Goal: Book appointment/travel/reservation

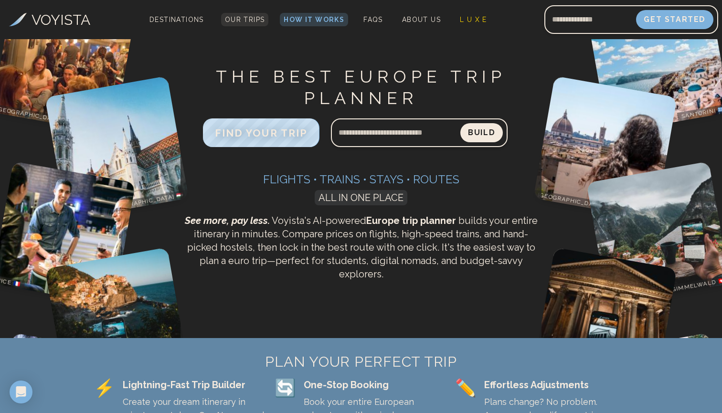
click at [223, 25] on link "Our Trips" at bounding box center [245, 19] width 48 height 13
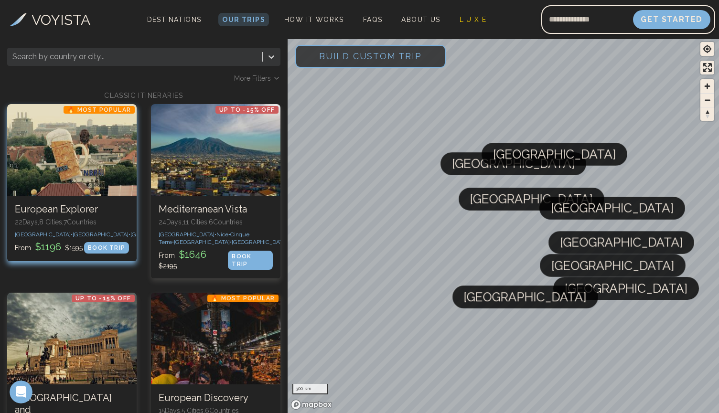
scroll to position [32, 0]
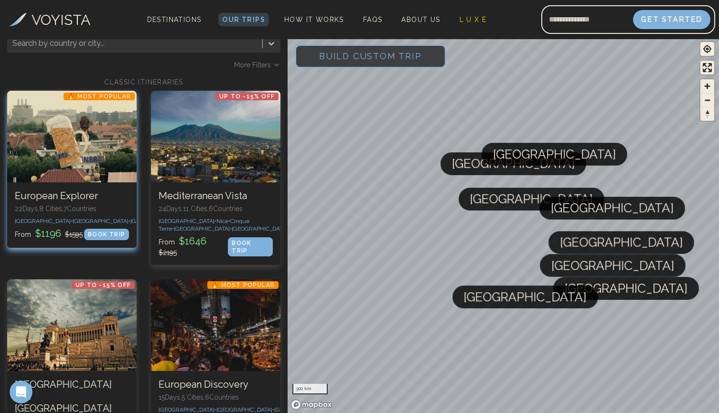
click at [97, 208] on p "22 Days, 8 Cities, 7 Countr ies" at bounding box center [72, 209] width 114 height 10
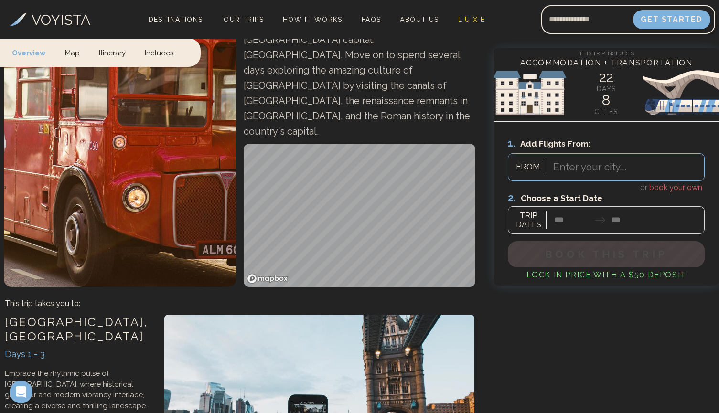
scroll to position [194, 0]
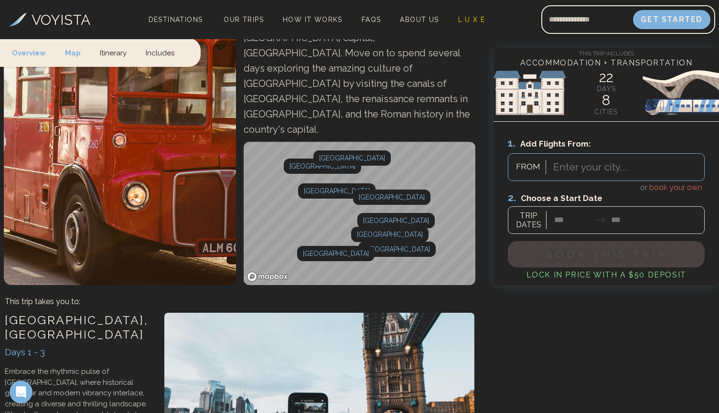
click at [565, 164] on div "Enter your city..." at bounding box center [590, 167] width 74 height 8
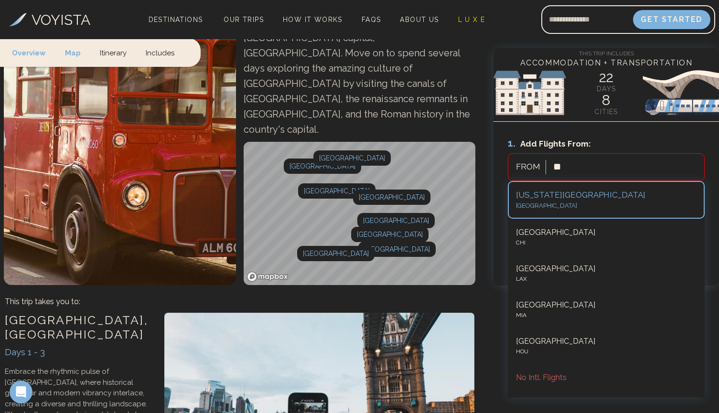
type input "***"
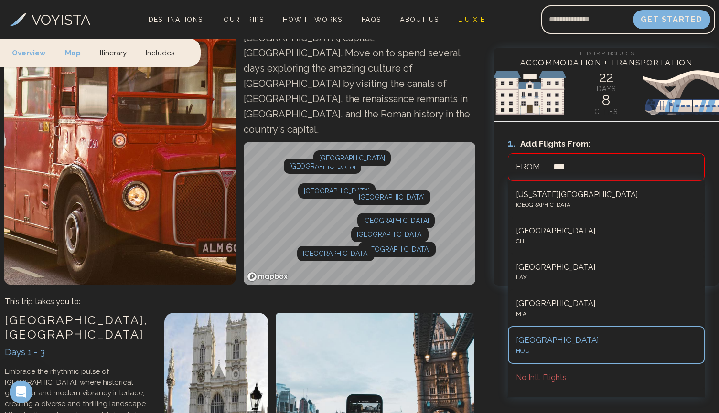
click at [559, 343] on div "[GEOGRAPHIC_DATA]" at bounding box center [606, 340] width 181 height 12
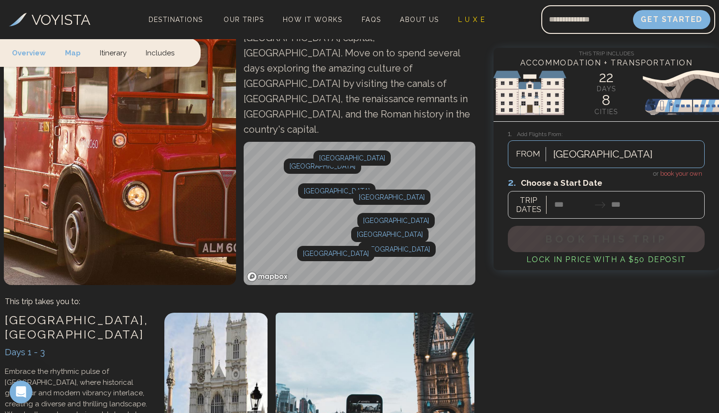
click at [569, 206] on div at bounding box center [606, 197] width 197 height 43
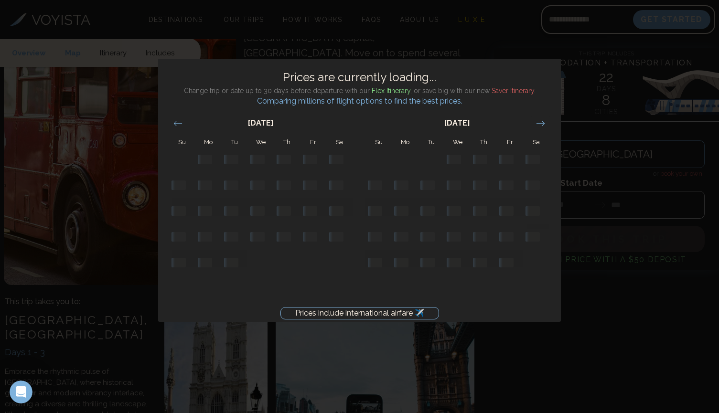
click at [599, 316] on div "Prices include international airfare ✈️ Prices are currently loading... Change …" at bounding box center [359, 206] width 719 height 413
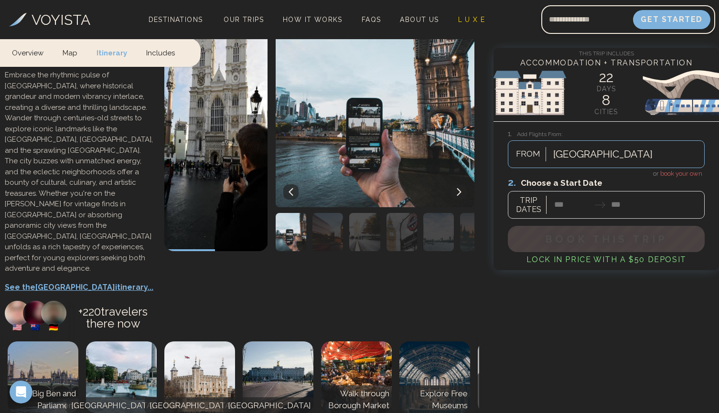
scroll to position [415, 0]
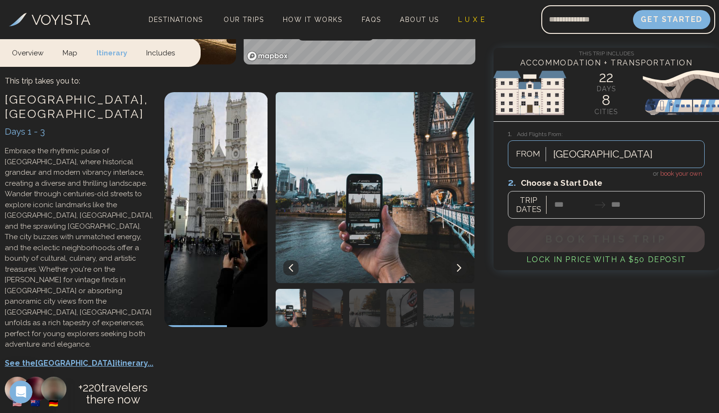
click at [81, 358] on p "See the London itinerary..." at bounding box center [80, 363] width 150 height 11
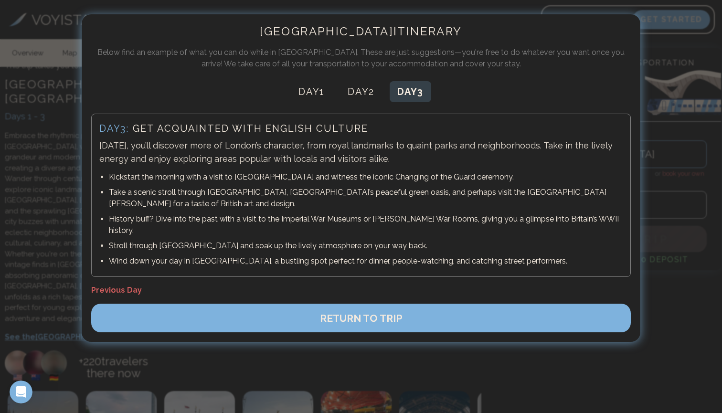
click at [670, 159] on div at bounding box center [361, 206] width 722 height 413
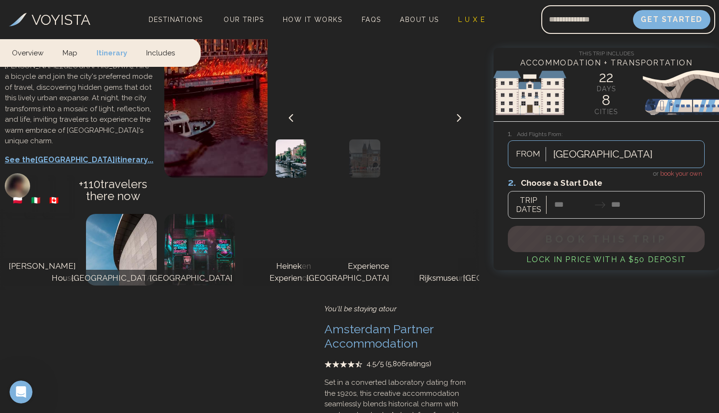
scroll to position [1300, 0]
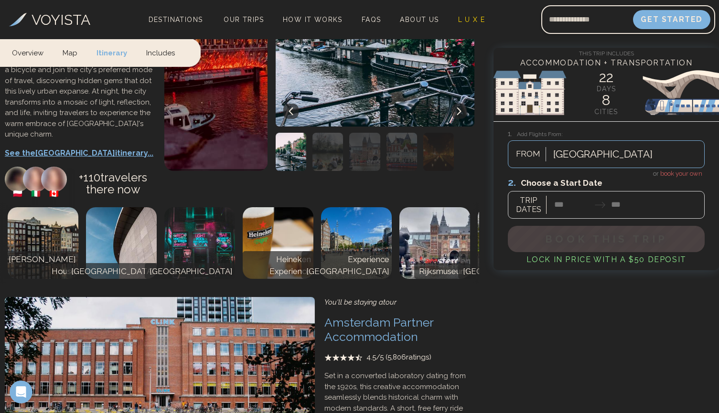
click at [358, 315] on h3 "Amsterdam Partner Accommodation" at bounding box center [399, 329] width 150 height 29
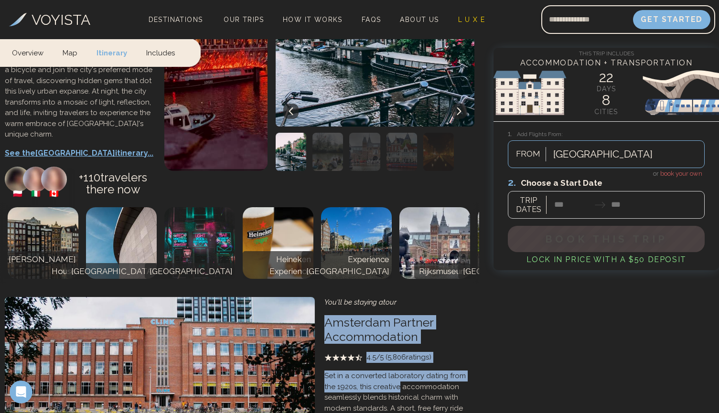
drag, startPoint x: 328, startPoint y: 200, endPoint x: 386, endPoint y: 259, distance: 83.1
click at [386, 297] on div "You'll be staying at our Amsterdam Partner Accommodation 4.5 /5 ( 5,806 ratings…" at bounding box center [399, 398] width 150 height 203
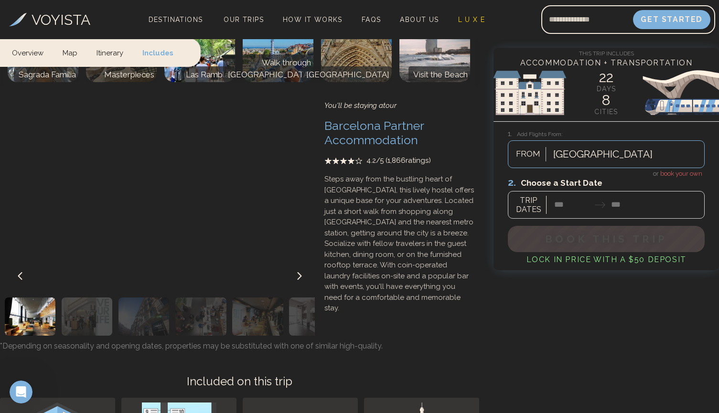
scroll to position [5546, 0]
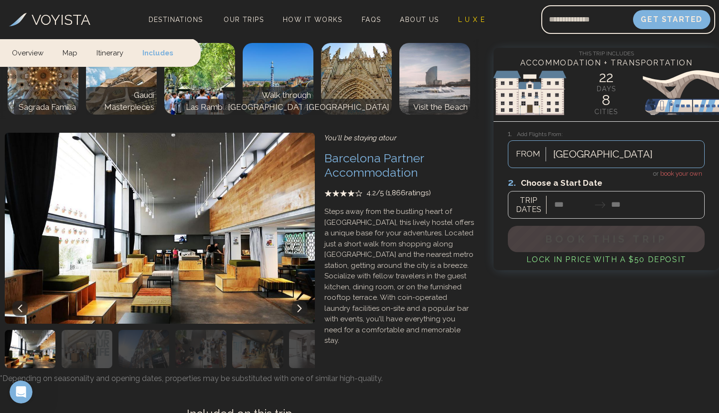
scroll to position [5502, 0]
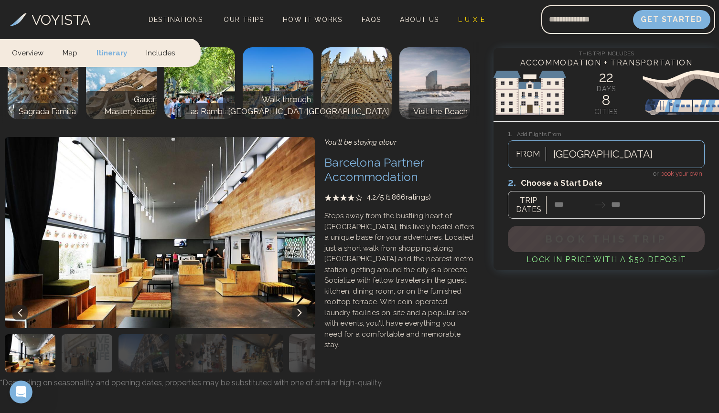
click at [574, 208] on div at bounding box center [606, 197] width 197 height 43
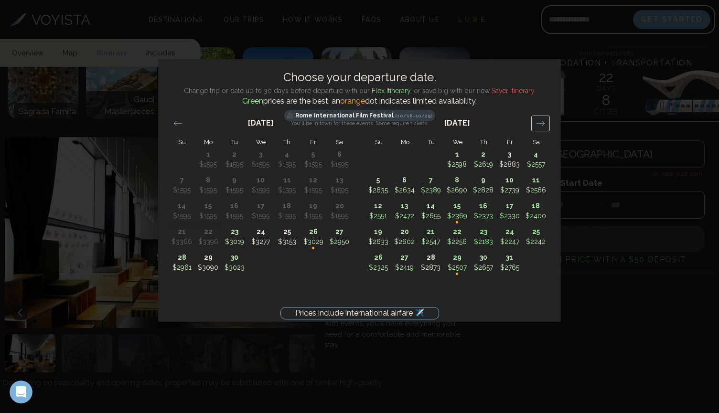
click at [537, 121] on icon "Move forward to switch to the next month." at bounding box center [540, 123] width 9 height 9
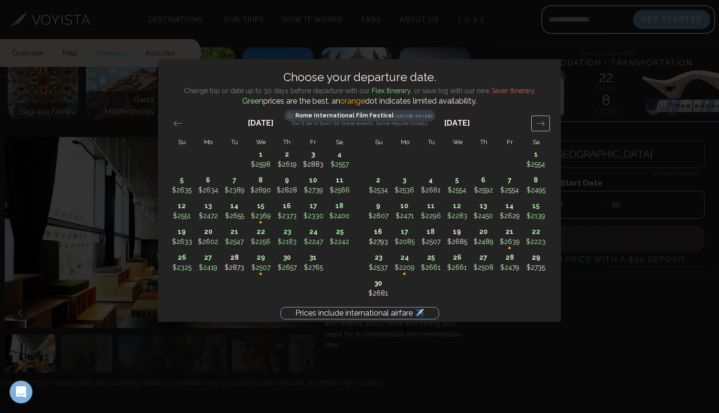
click at [537, 121] on icon "Move forward to switch to the next month." at bounding box center [540, 123] width 9 height 9
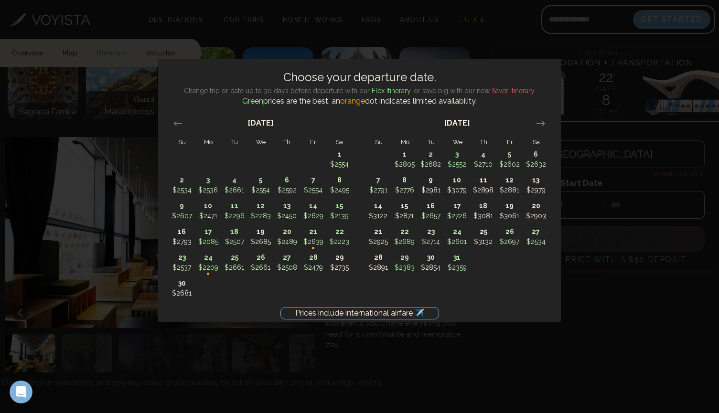
click at [355, 374] on div "Prices include international airfare ✈️ Choose your departure date. Change trip…" at bounding box center [359, 206] width 719 height 413
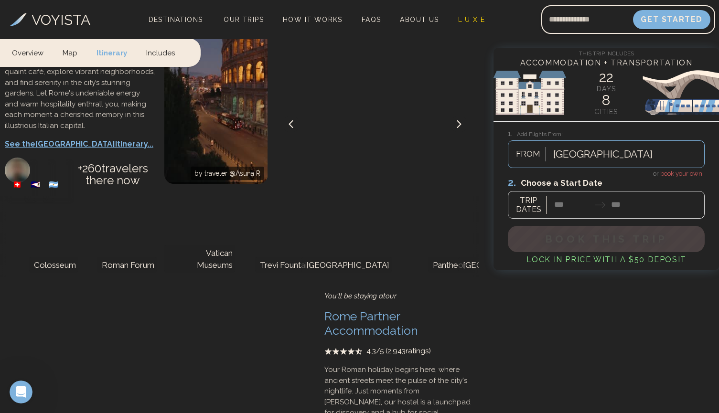
scroll to position [4526, 0]
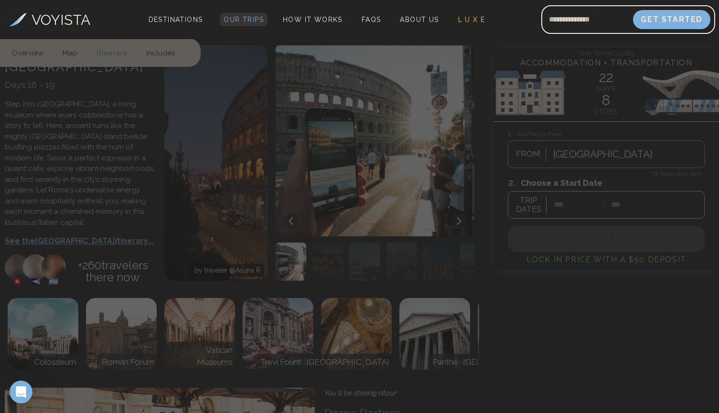
click at [224, 18] on span "Our Trips" at bounding box center [243, 20] width 40 height 8
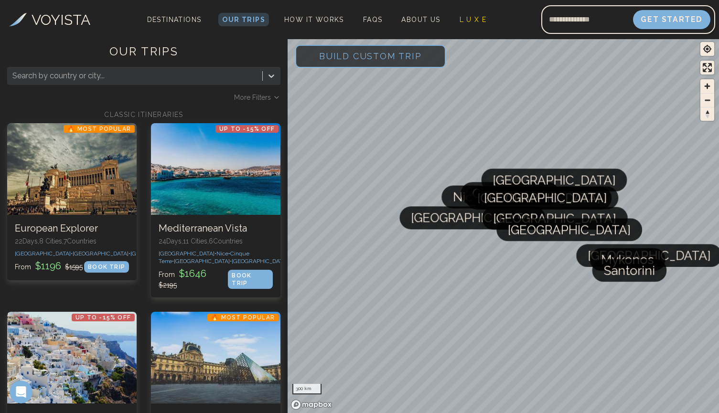
click at [348, 59] on span "Build Custom Trip" at bounding box center [370, 56] width 133 height 41
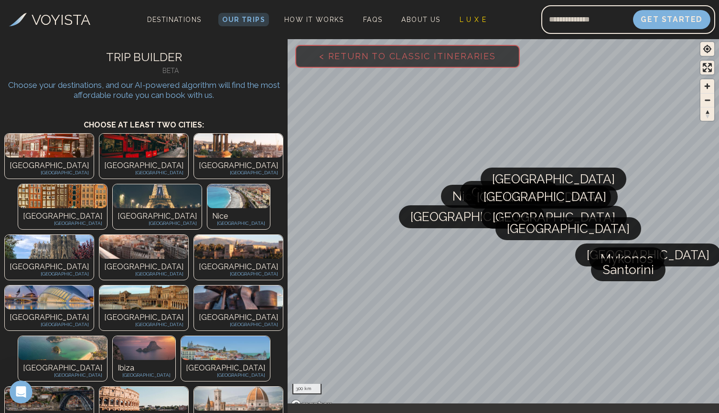
click at [40, 155] on img at bounding box center [49, 146] width 89 height 24
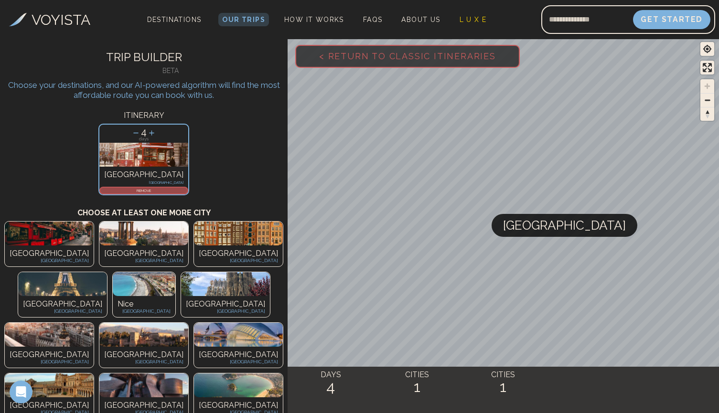
click at [107, 272] on img at bounding box center [62, 284] width 89 height 24
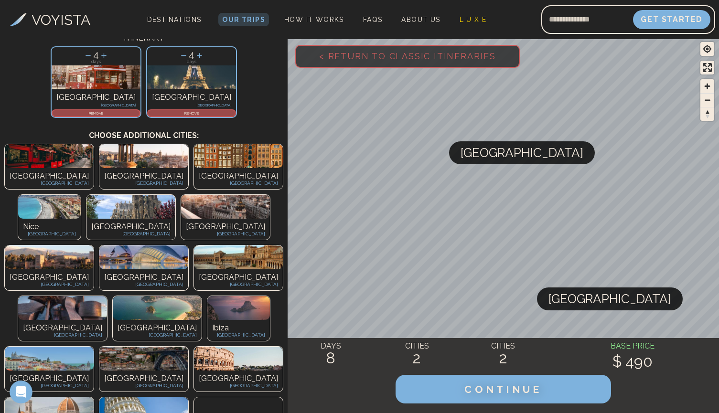
scroll to position [84, 0]
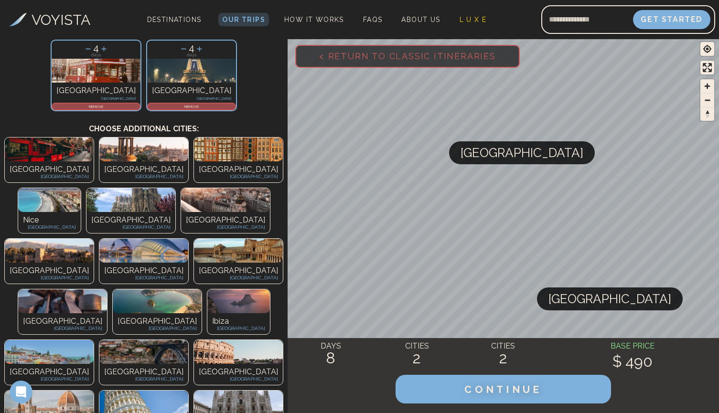
click at [170, 214] on p "[GEOGRAPHIC_DATA]" at bounding box center [130, 219] width 79 height 11
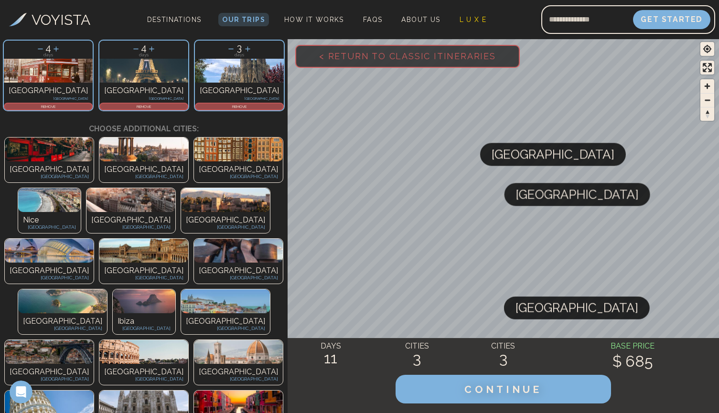
click at [175, 212] on div "[GEOGRAPHIC_DATA] [GEOGRAPHIC_DATA]" at bounding box center [130, 222] width 89 height 21
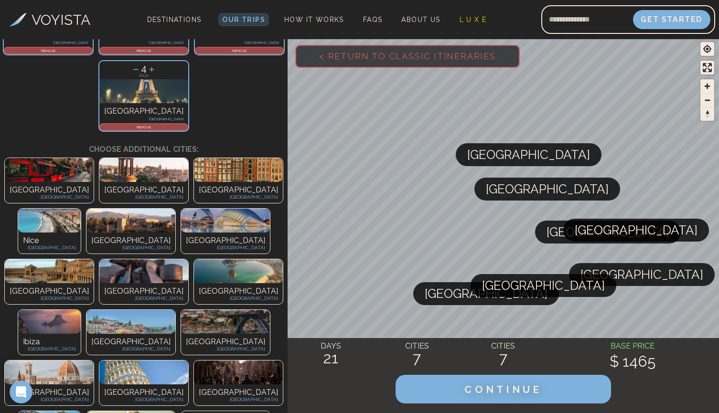
scroll to position [225, 0]
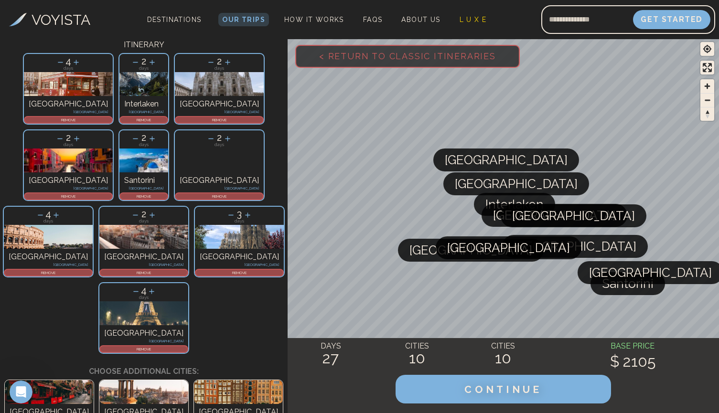
scroll to position [65, 0]
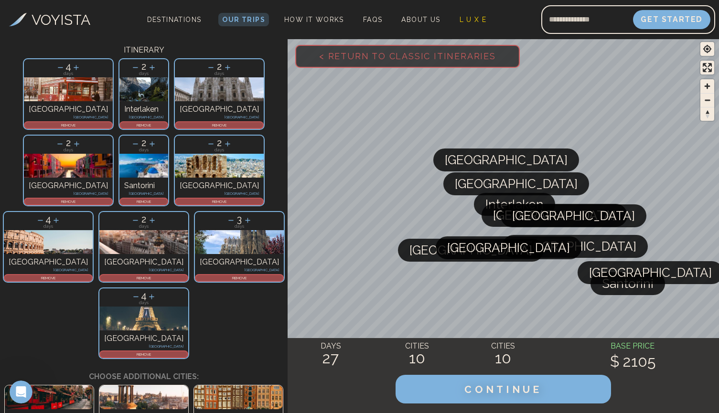
click at [147, 70] on icon at bounding box center [152, 68] width 10 height 10
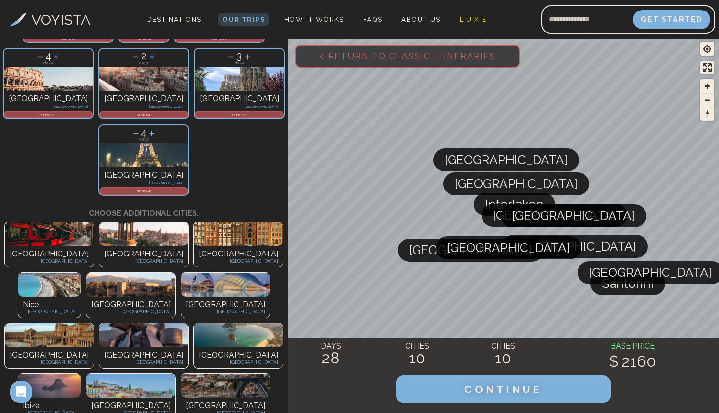
scroll to position [229, 0]
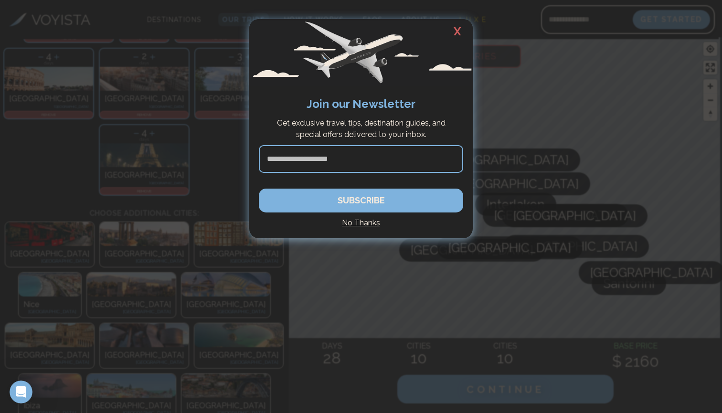
click at [460, 28] on h2 "X" at bounding box center [457, 31] width 31 height 25
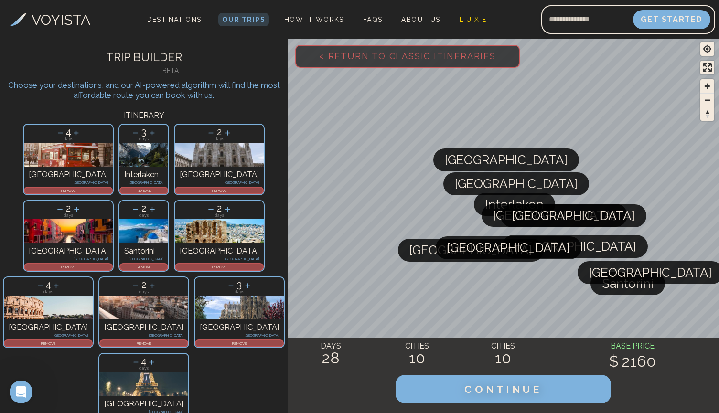
scroll to position [0, 0]
click at [439, 399] on button "CONTINUE" at bounding box center [503, 389] width 226 height 30
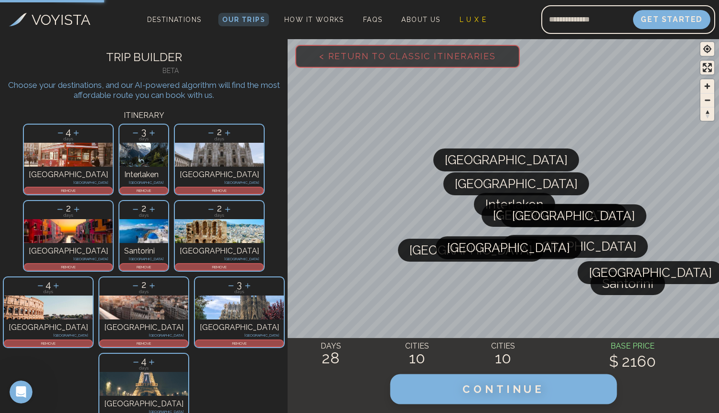
click at [427, 387] on button "CONTINUE" at bounding box center [503, 389] width 226 height 30
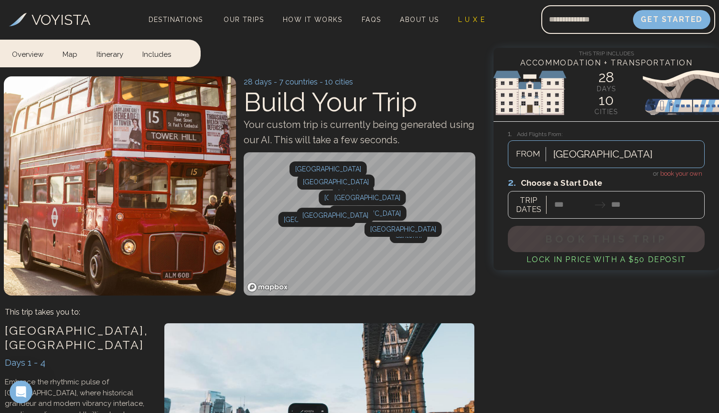
click at [562, 204] on div at bounding box center [606, 197] width 197 height 43
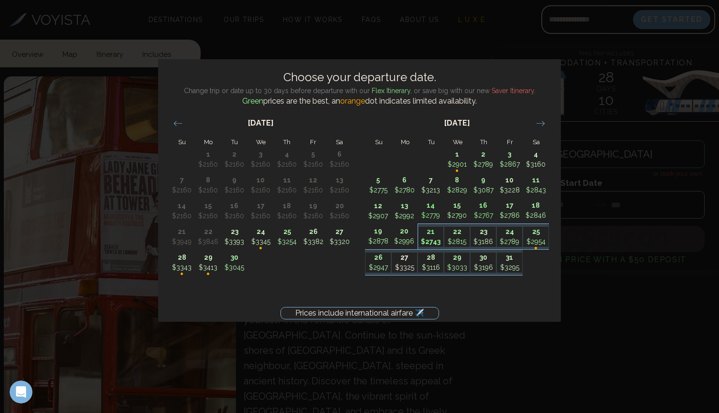
click at [425, 237] on p "$2743" at bounding box center [430, 242] width 25 height 10
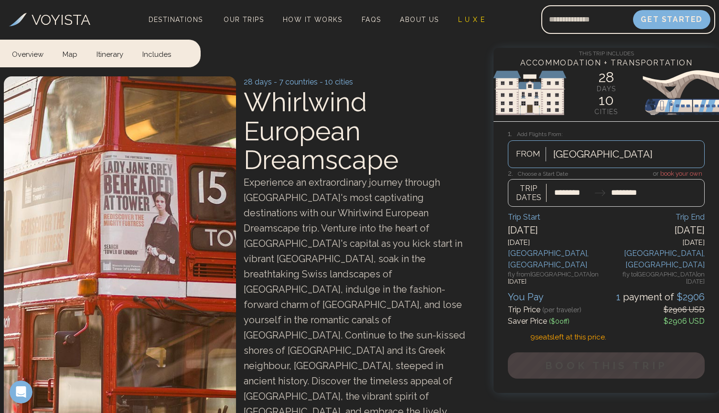
type input "********"
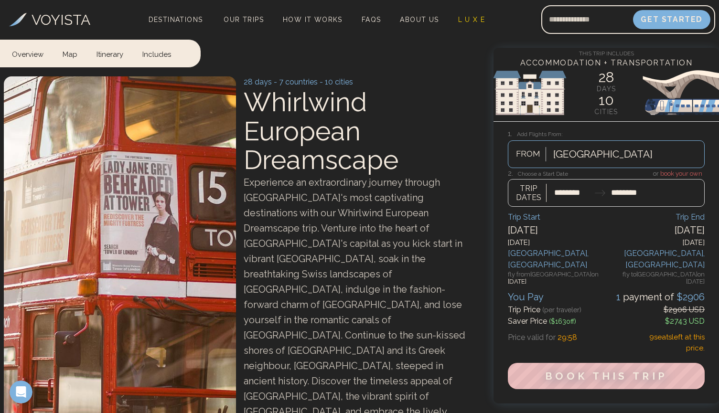
click at [575, 198] on div at bounding box center [606, 188] width 197 height 38
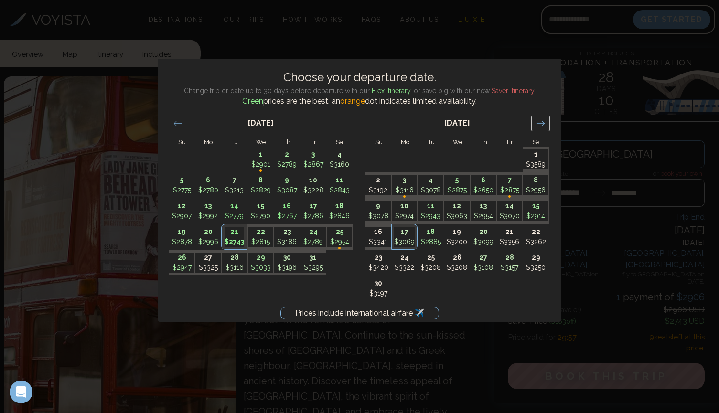
click at [533, 125] on div "Move forward to switch to the next month." at bounding box center [540, 124] width 19 height 16
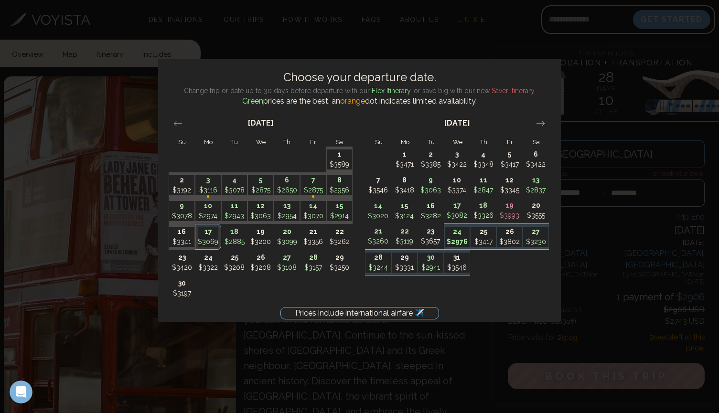
click at [451, 233] on p "24" at bounding box center [457, 232] width 25 height 10
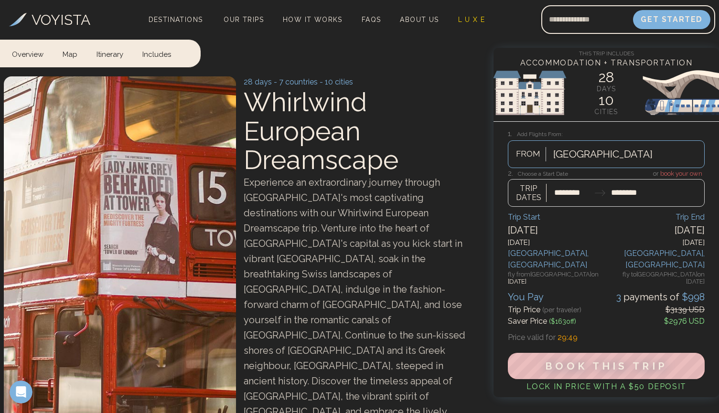
type input "********"
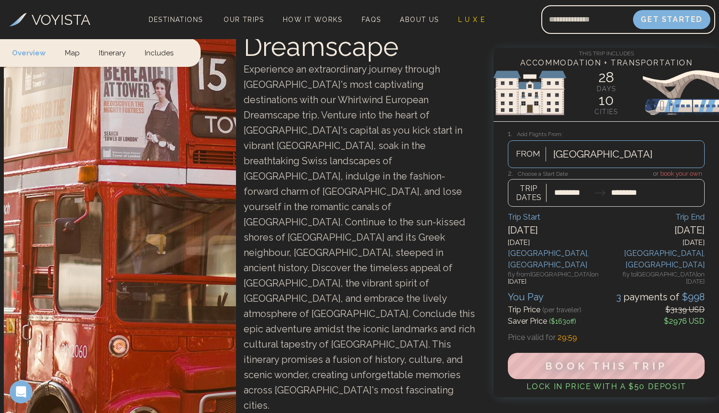
scroll to position [117, 0]
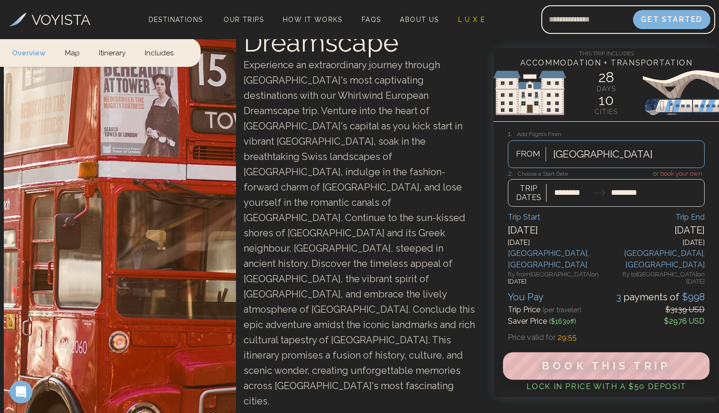
click at [545, 360] on span "Book This Trip" at bounding box center [606, 366] width 128 height 12
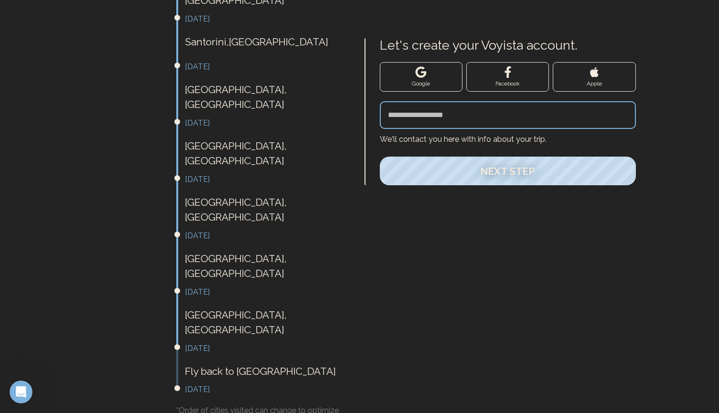
scroll to position [553, 0]
